Goal: Task Accomplishment & Management: Manage account settings

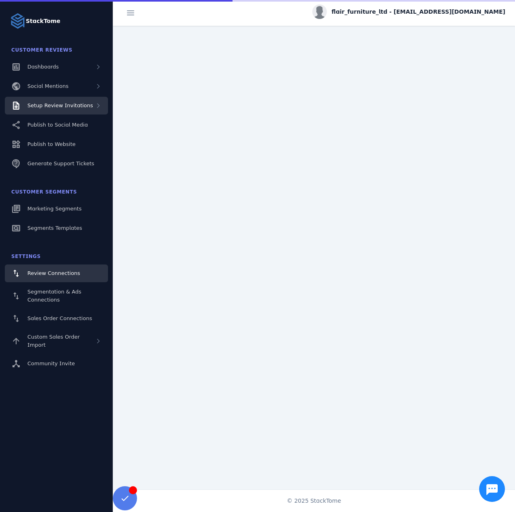
click at [70, 108] on div "Setup Review Invitations" at bounding box center [60, 106] width 66 height 8
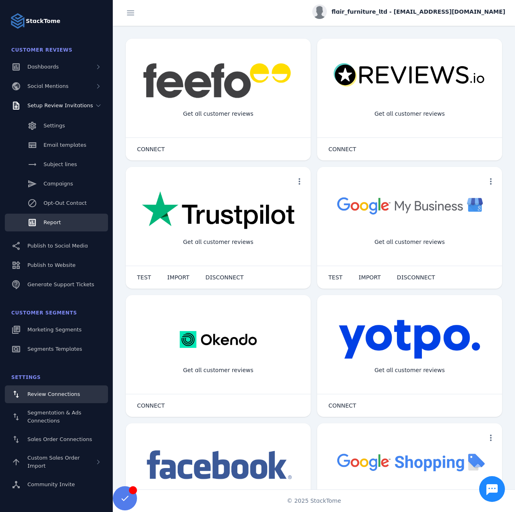
click at [50, 216] on link "Report" at bounding box center [56, 223] width 103 height 18
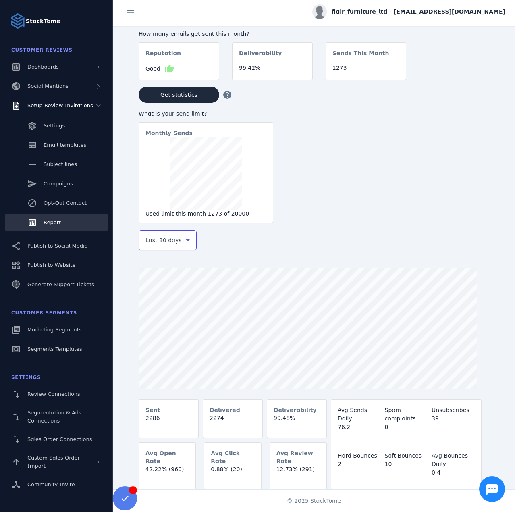
click at [169, 245] on span "Last 30 days" at bounding box center [164, 240] width 36 height 10
click at [159, 310] on mat-option "Last 7 days" at bounding box center [168, 303] width 58 height 19
click at [429, 14] on span "flair_furniture_ltd - cs_flair@stacktome.com" at bounding box center [419, 12] width 174 height 8
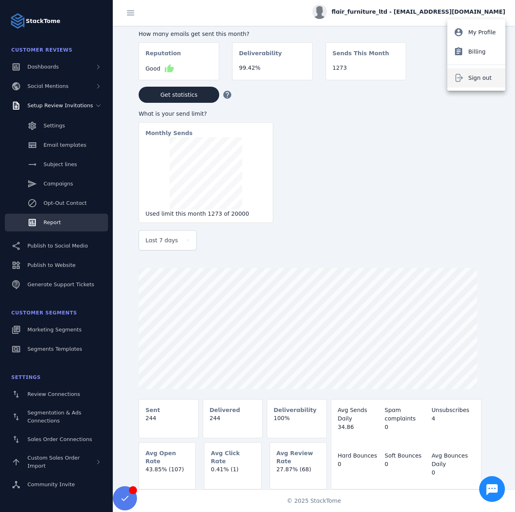
click at [468, 82] on button "Sign out" at bounding box center [476, 77] width 58 height 19
